Goal: Find specific page/section: Find specific page/section

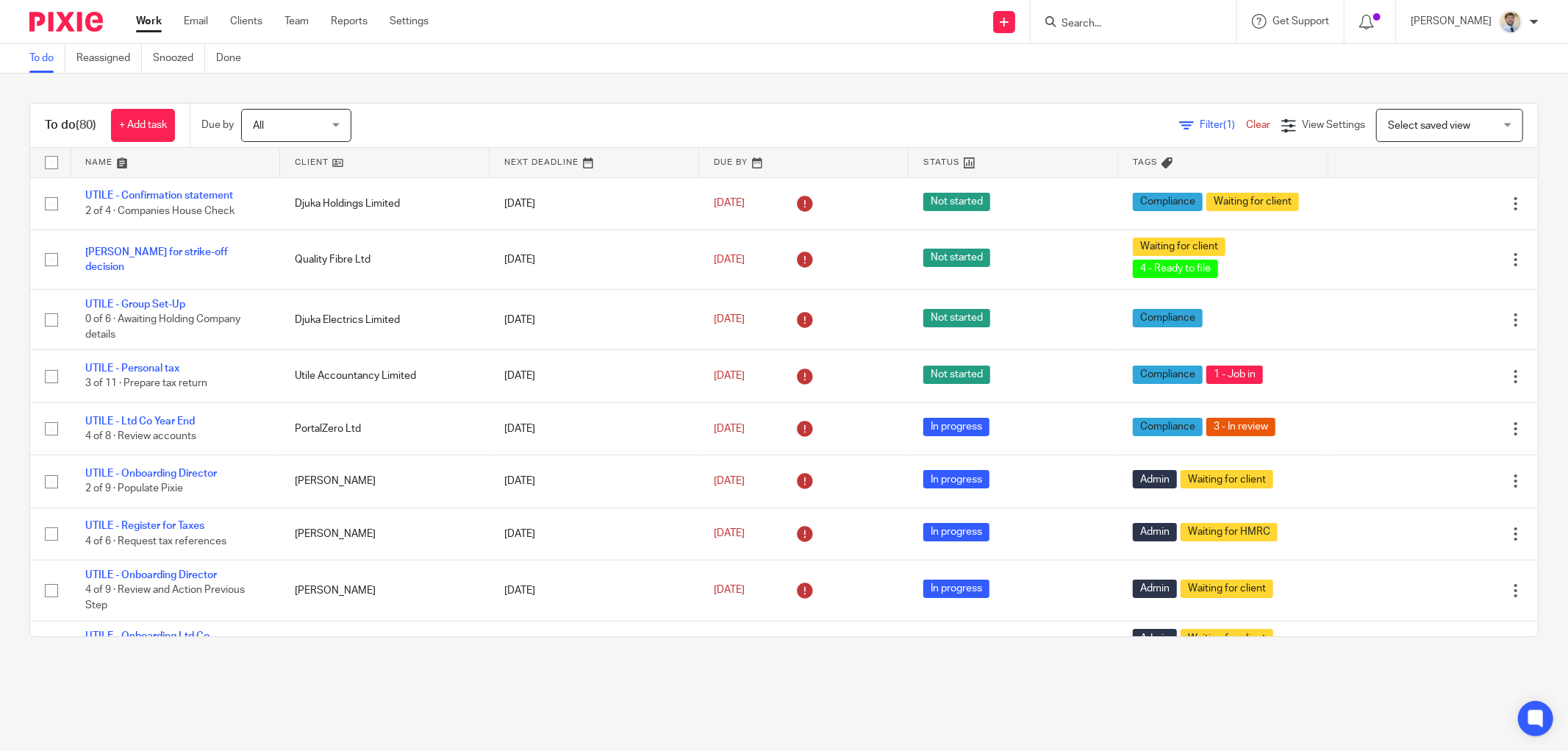
click at [1112, 20] on input "Search" at bounding box center [1126, 24] width 132 height 13
type input "97"
drag, startPoint x: 1113, startPoint y: 39, endPoint x: 1119, endPoint y: 49, distance: 11.7
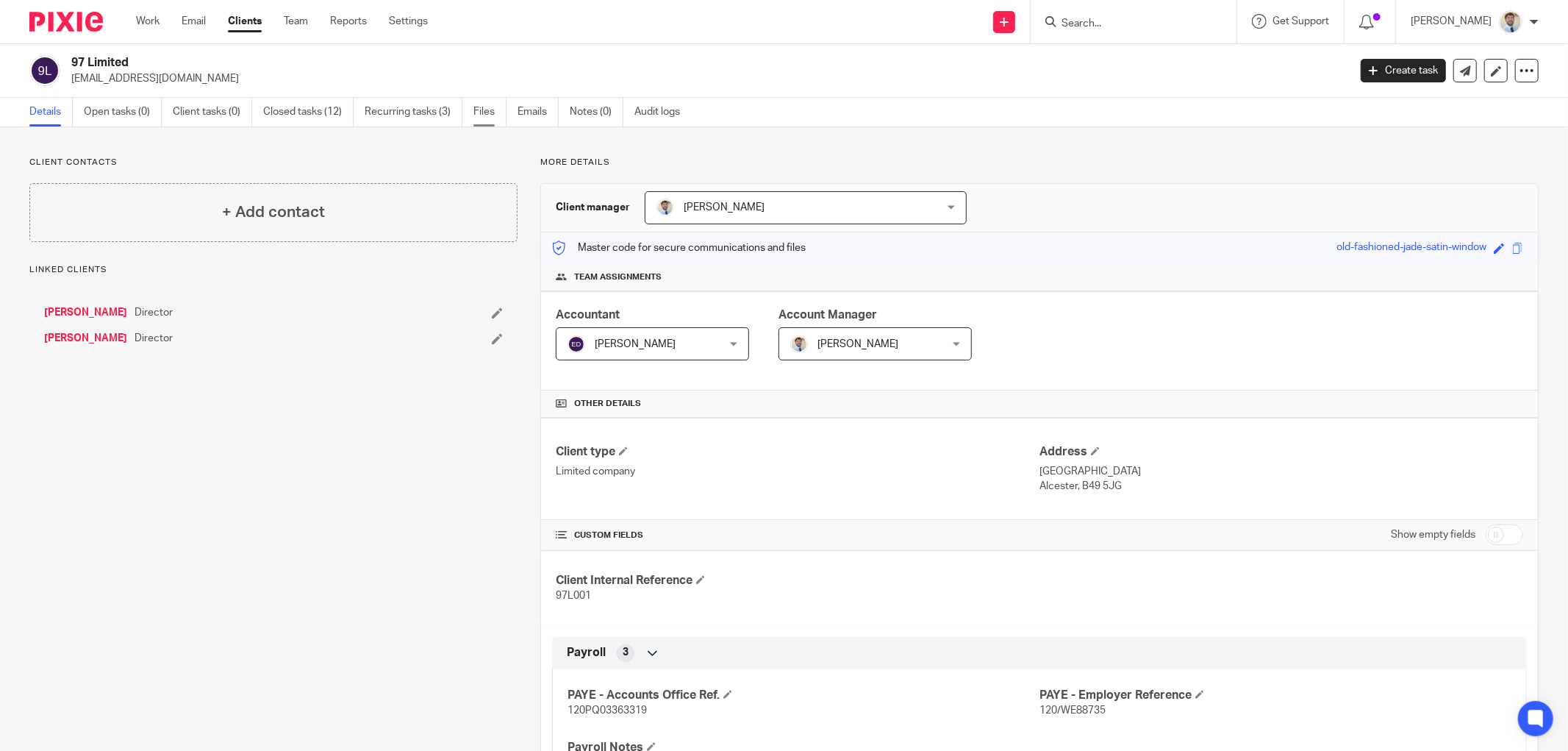
click at [486, 116] on link "Files" at bounding box center [490, 112] width 33 height 29
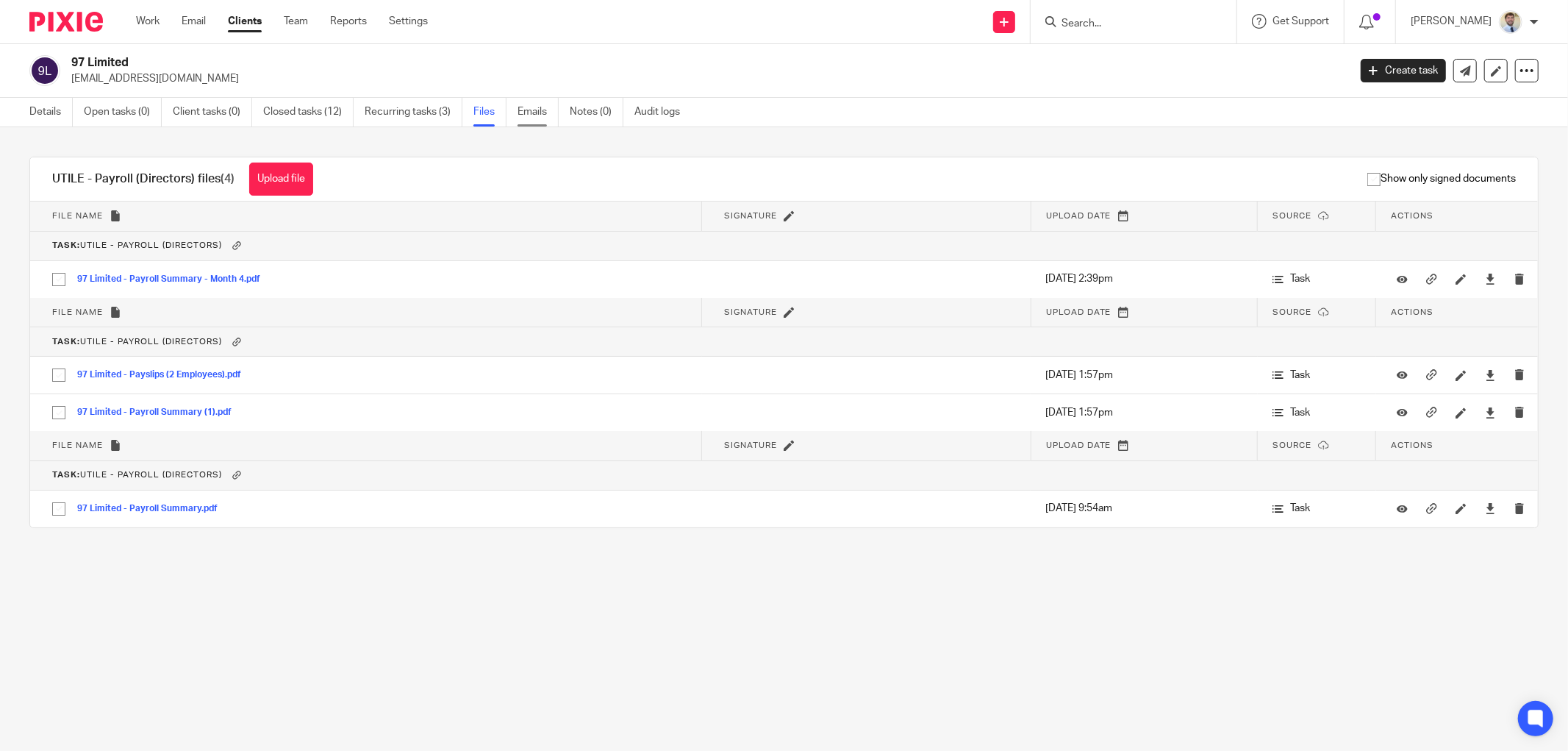
click at [540, 101] on link "Emails" at bounding box center [538, 112] width 41 height 29
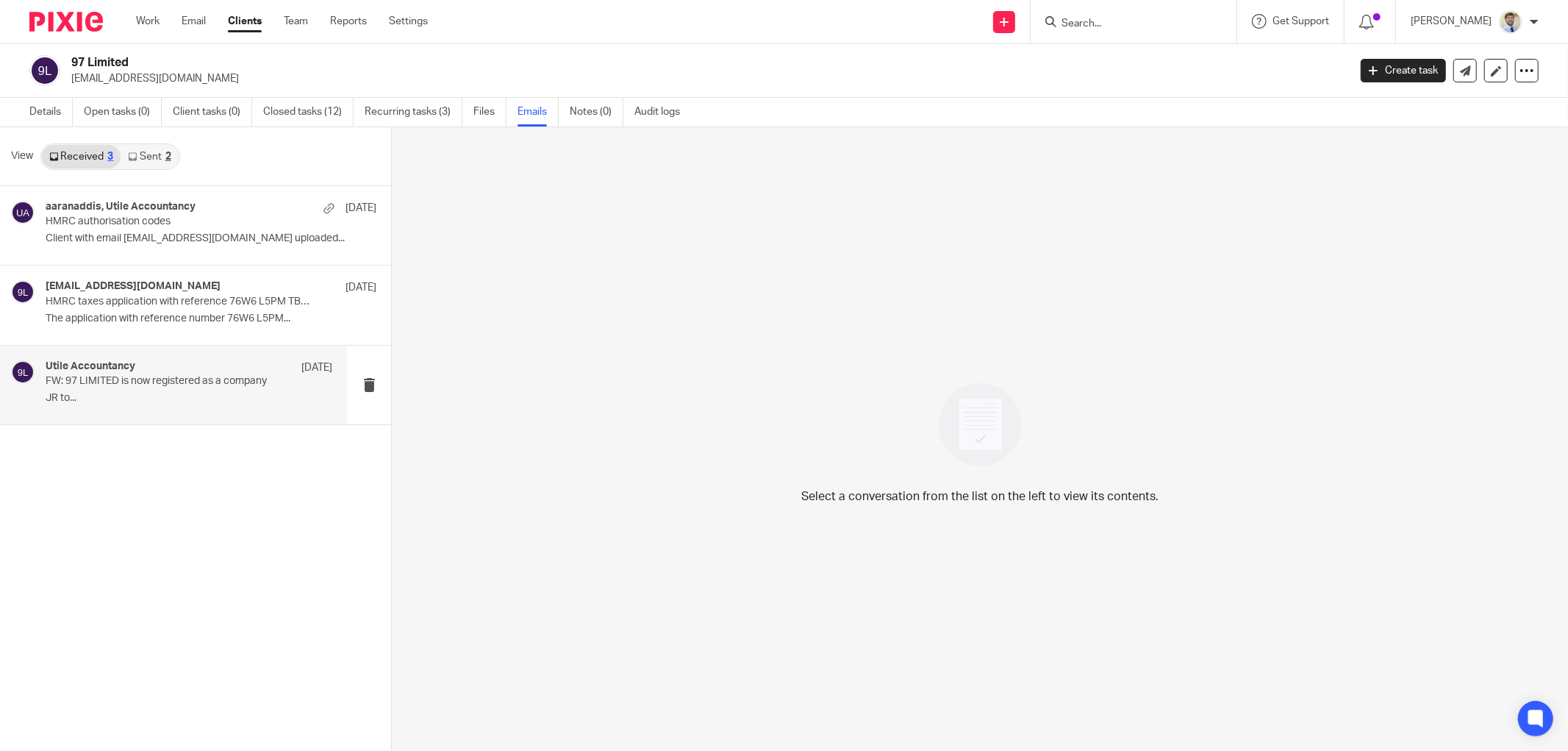
click at [193, 380] on p "FW: 97 LIMITED is now registered as a company" at bounding box center [160, 381] width 229 height 12
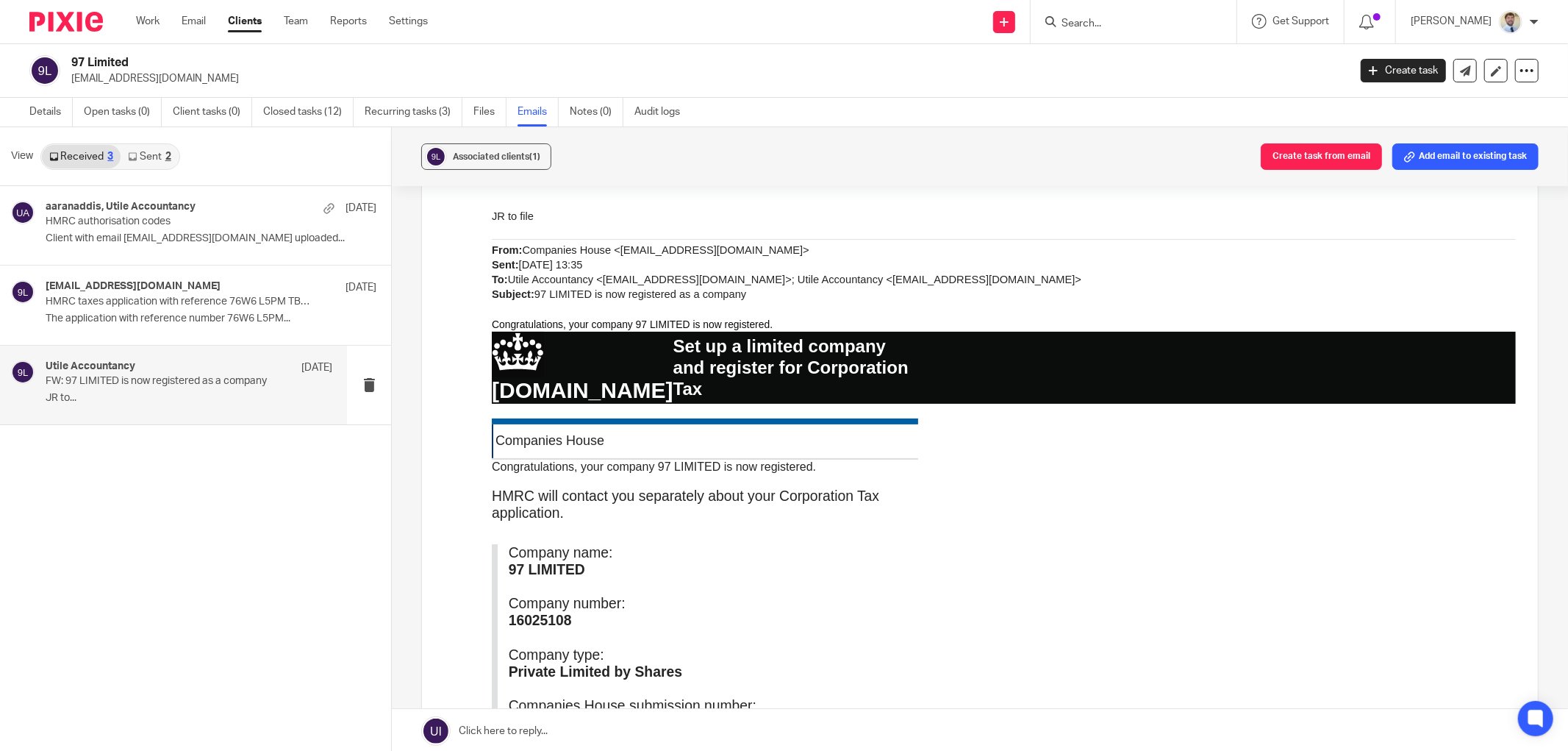
scroll to position [163, 0]
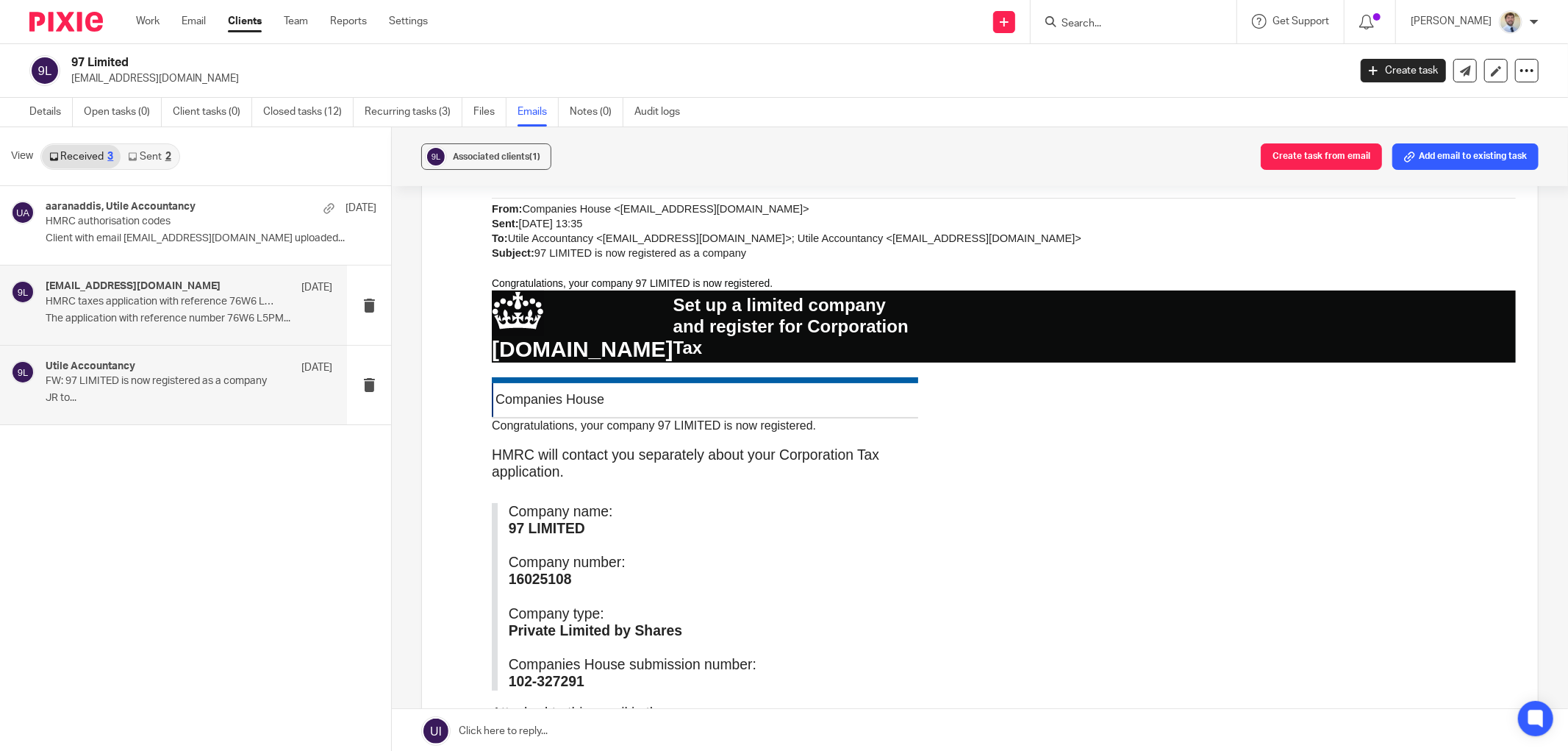
click at [140, 285] on h4 "[EMAIL_ADDRESS][DOMAIN_NAME]" at bounding box center [133, 286] width 175 height 12
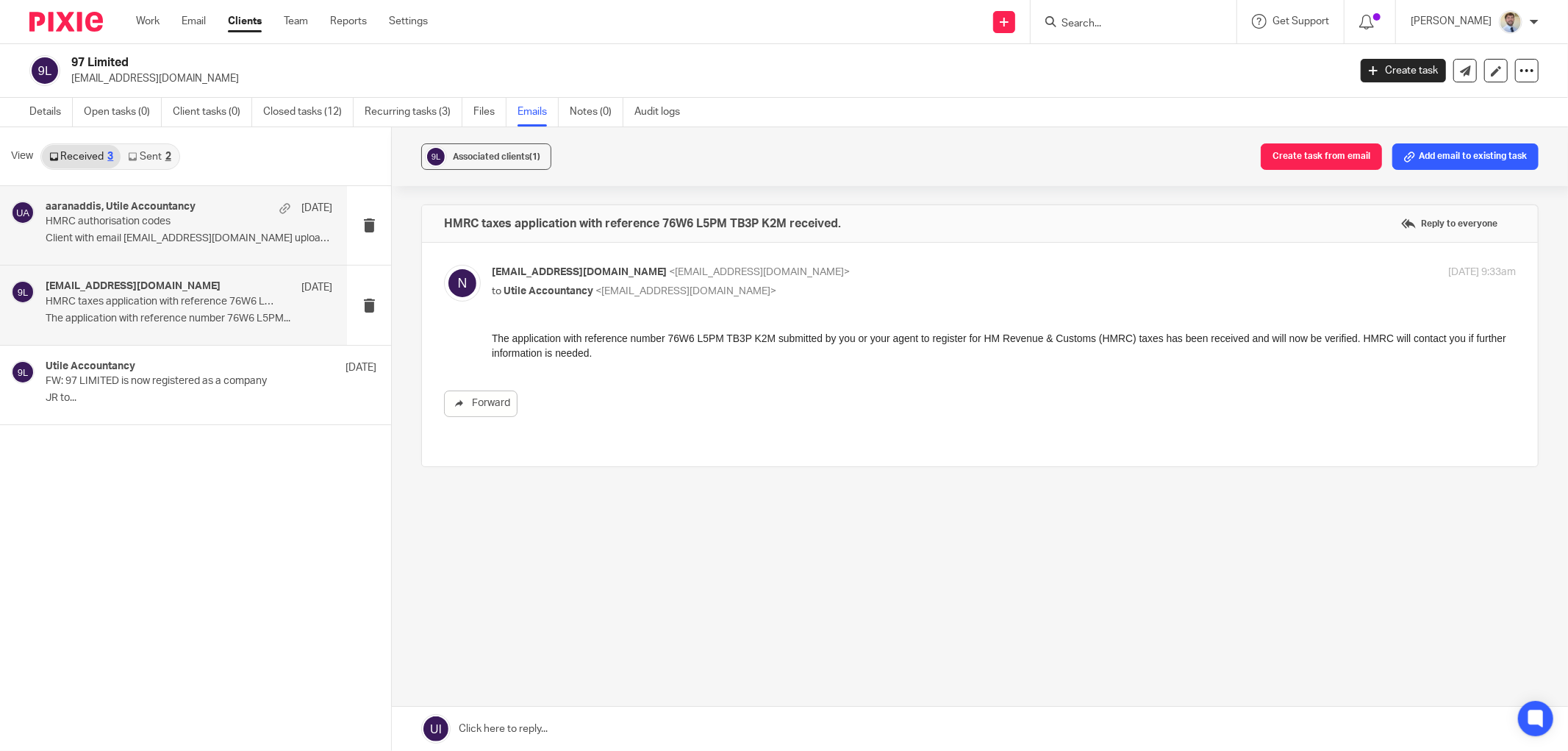
scroll to position [0, 0]
click at [140, 229] on div "aaranaddis, Utile Accountancy [DATE] HMRC authorisation codes Client with email…" at bounding box center [189, 224] width 287 height 49
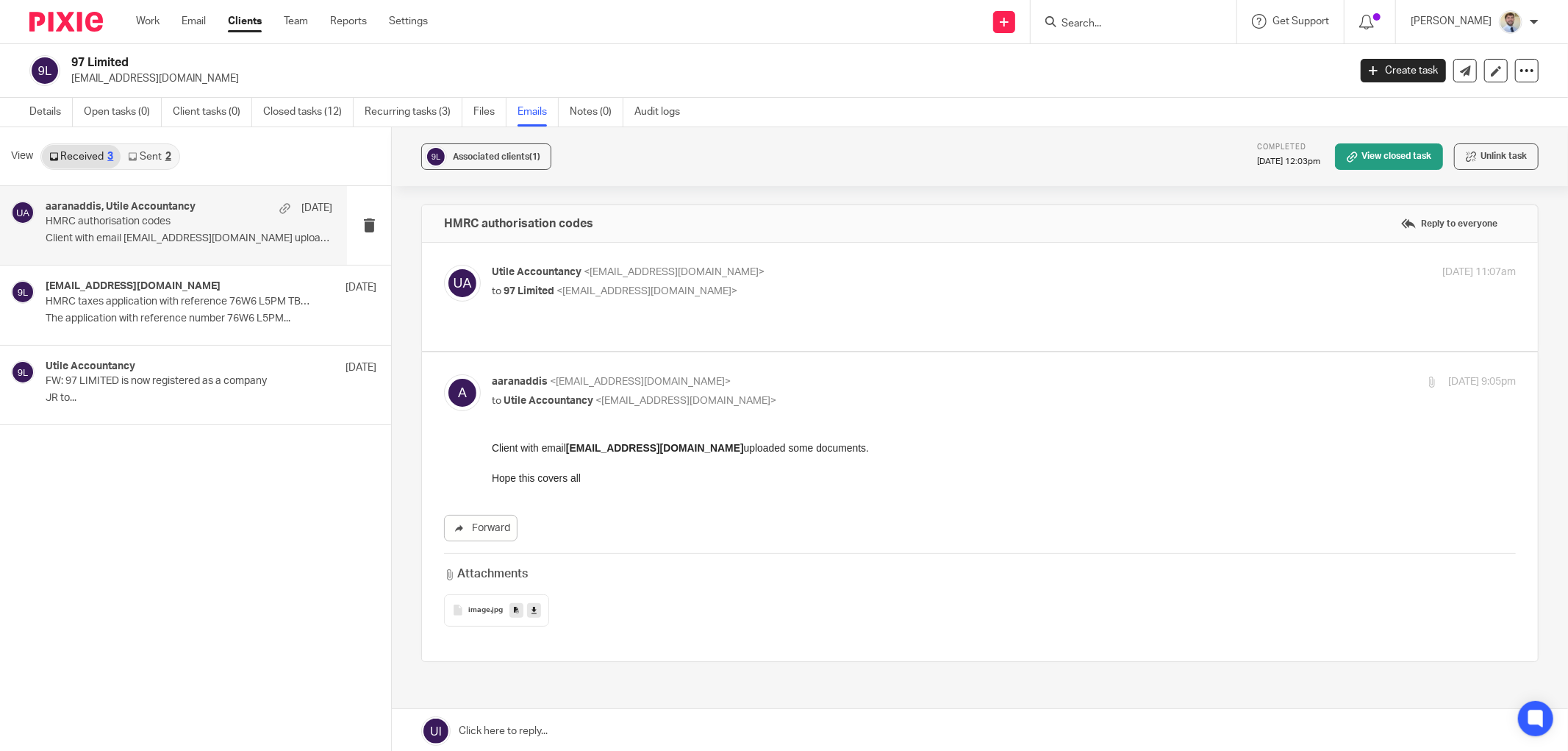
click at [778, 256] on label at bounding box center [980, 296] width 1116 height 108
click at [444, 264] on input "checkbox" at bounding box center [443, 264] width 1 height 1
checkbox input "true"
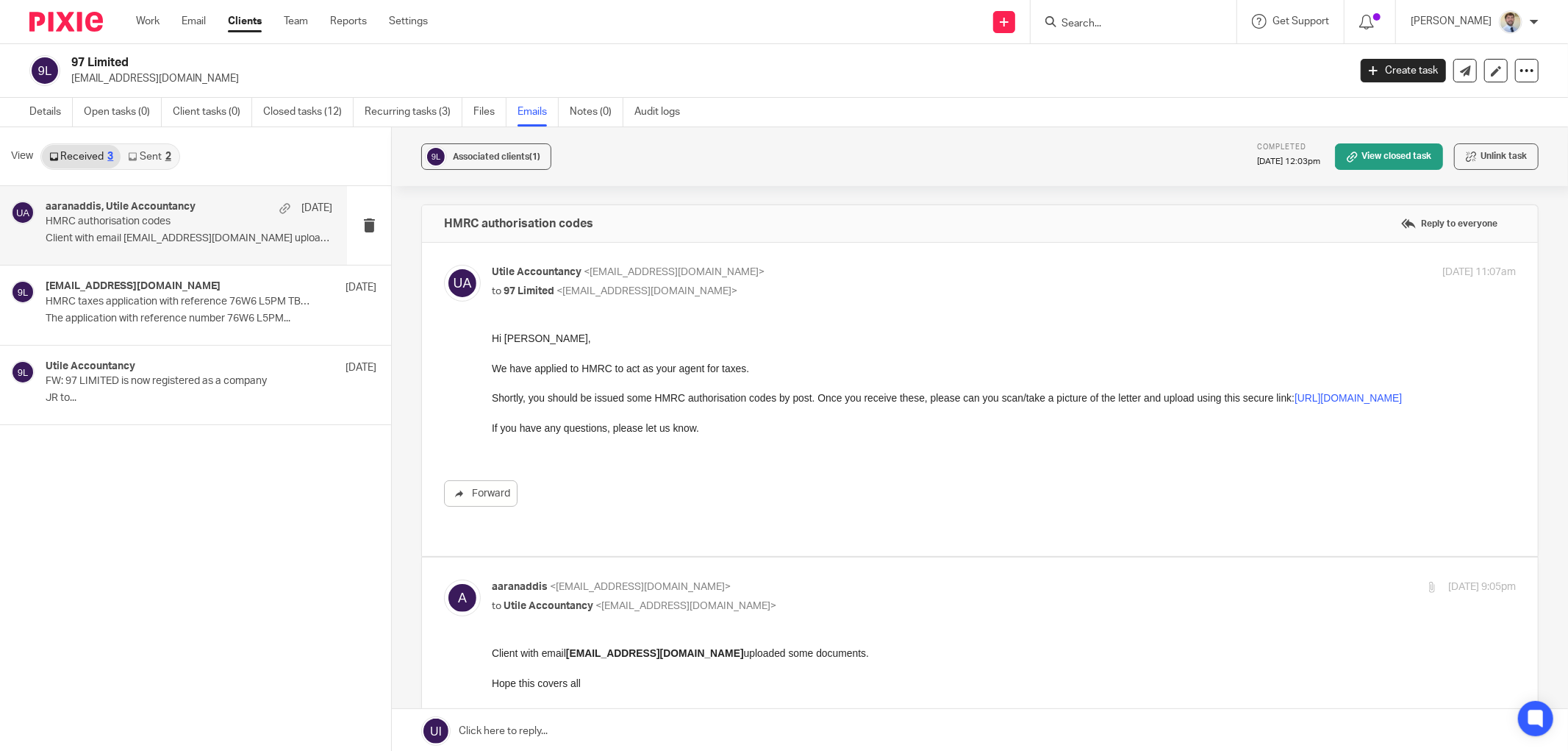
click at [141, 163] on link "Sent 2" at bounding box center [150, 156] width 58 height 24
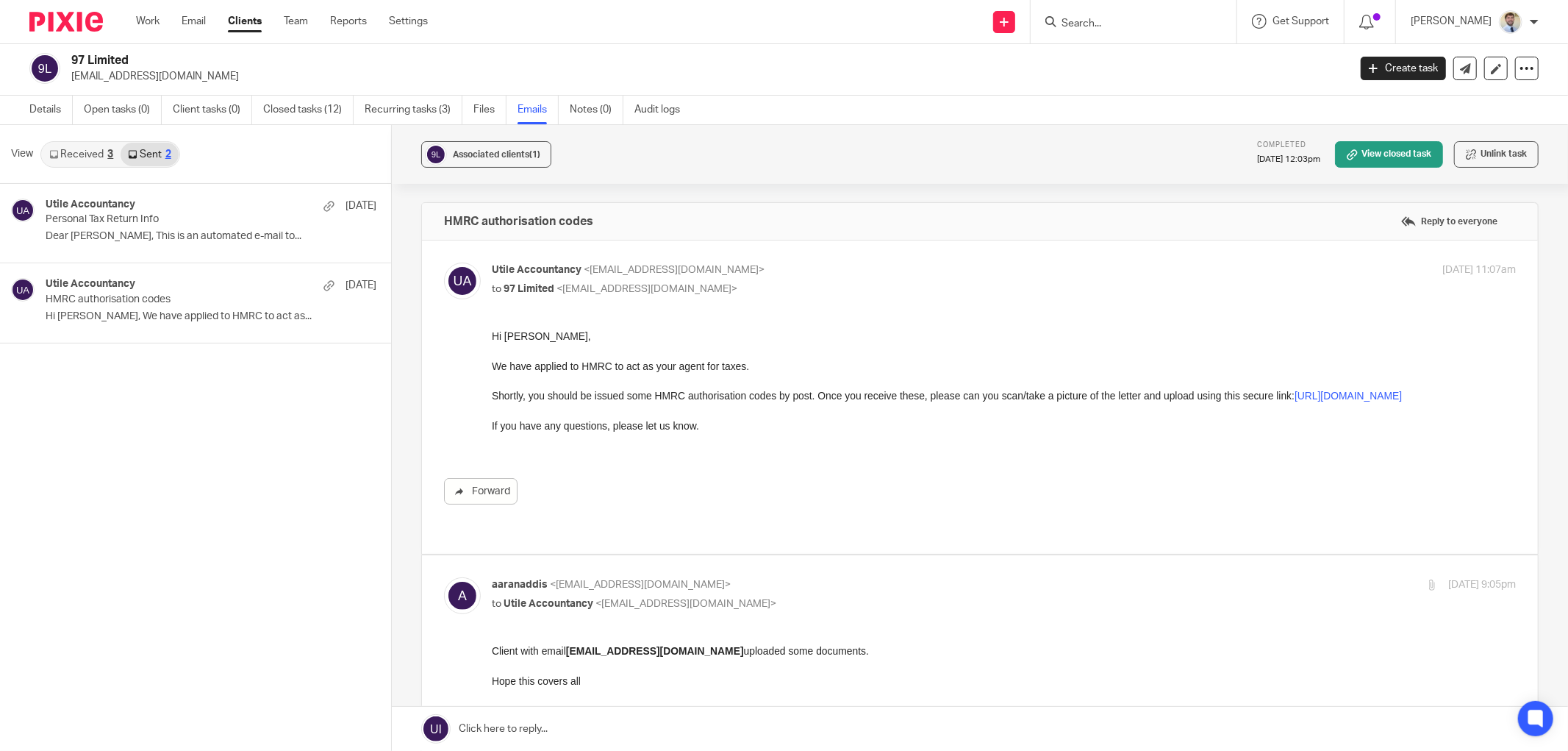
click at [919, 162] on div "Associated clients (1) Completed [DATE] 12:03pm View closed task Unlink task" at bounding box center [980, 153] width 1177 height 59
